Goal: Transaction & Acquisition: Book appointment/travel/reservation

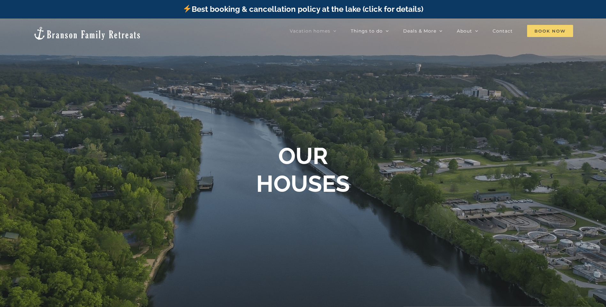
click at [547, 33] on span "Book Now" at bounding box center [550, 31] width 46 height 12
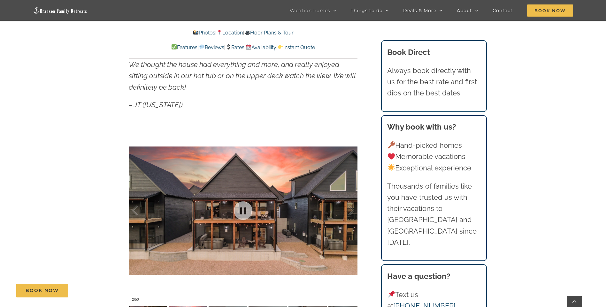
scroll to position [543, 0]
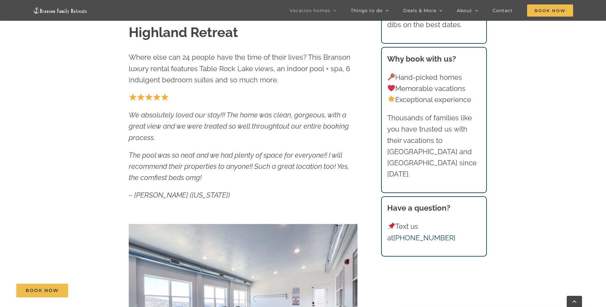
scroll to position [260, 0]
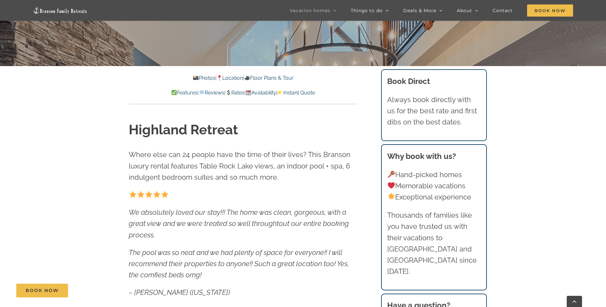
click at [197, 78] on link "Photos" at bounding box center [204, 78] width 22 height 6
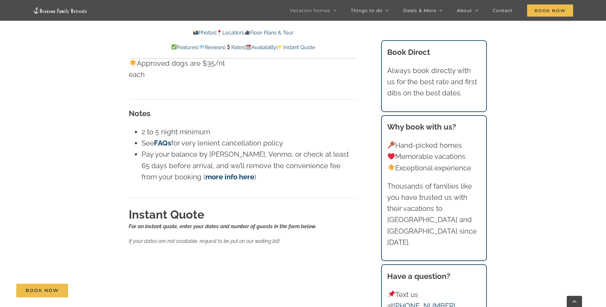
scroll to position [3963, 0]
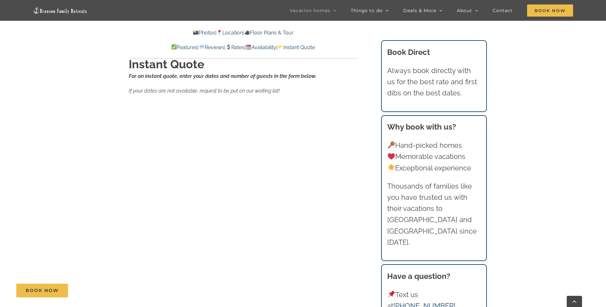
scroll to position [260, 0]
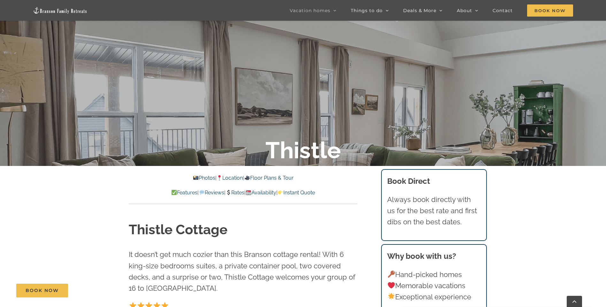
click at [239, 192] on link "Rates" at bounding box center [235, 193] width 19 height 6
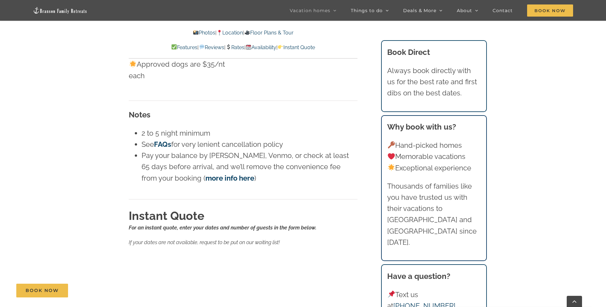
scroll to position [3941, 0]
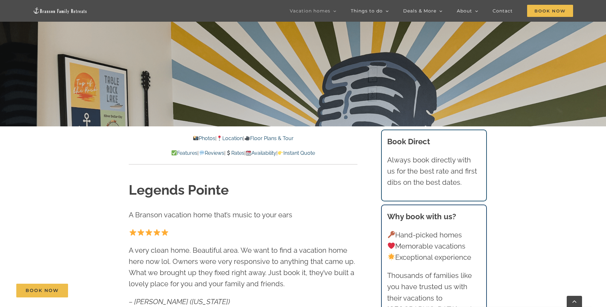
scroll to position [224, 0]
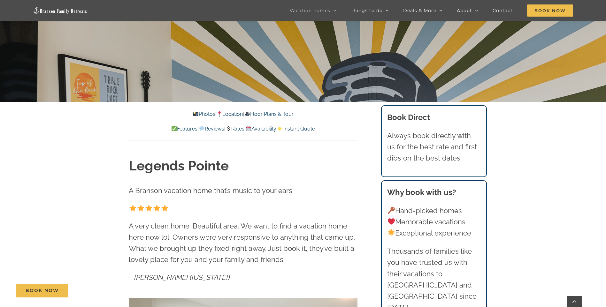
click at [239, 130] on link "Rates" at bounding box center [235, 129] width 19 height 6
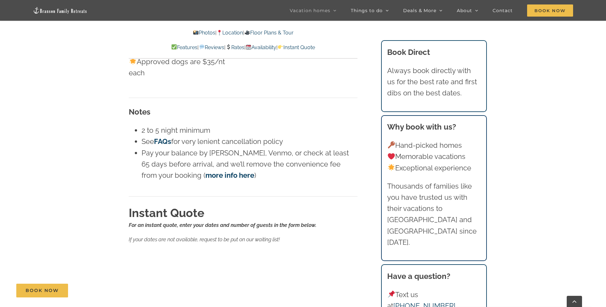
scroll to position [4061, 0]
